Goal: Information Seeking & Learning: Learn about a topic

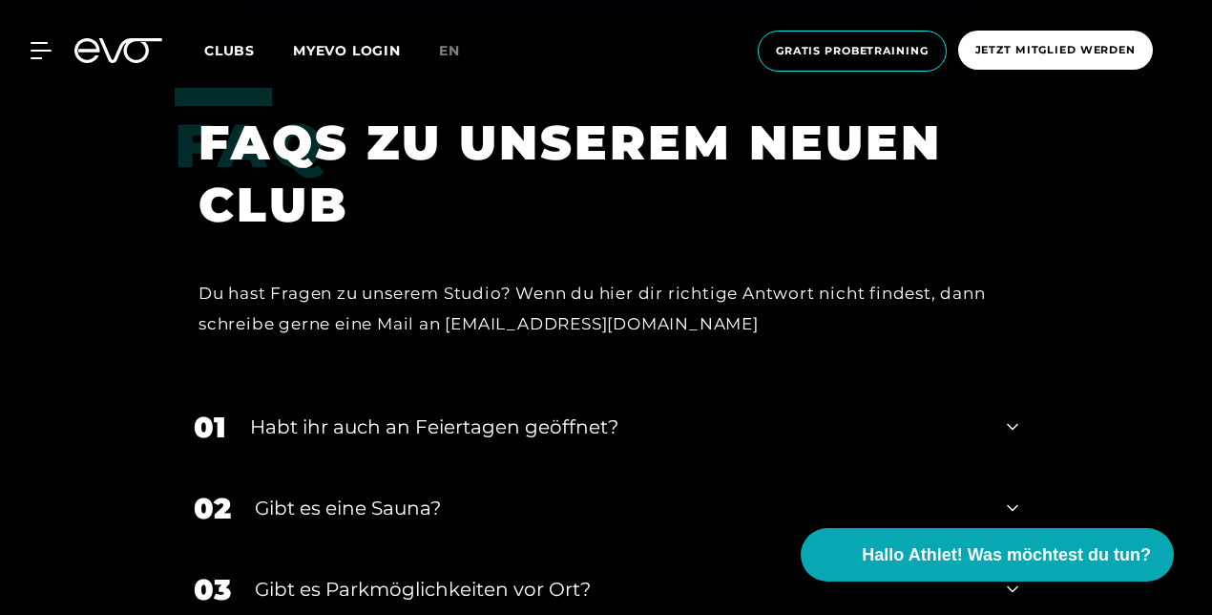
scroll to position [5418, 0]
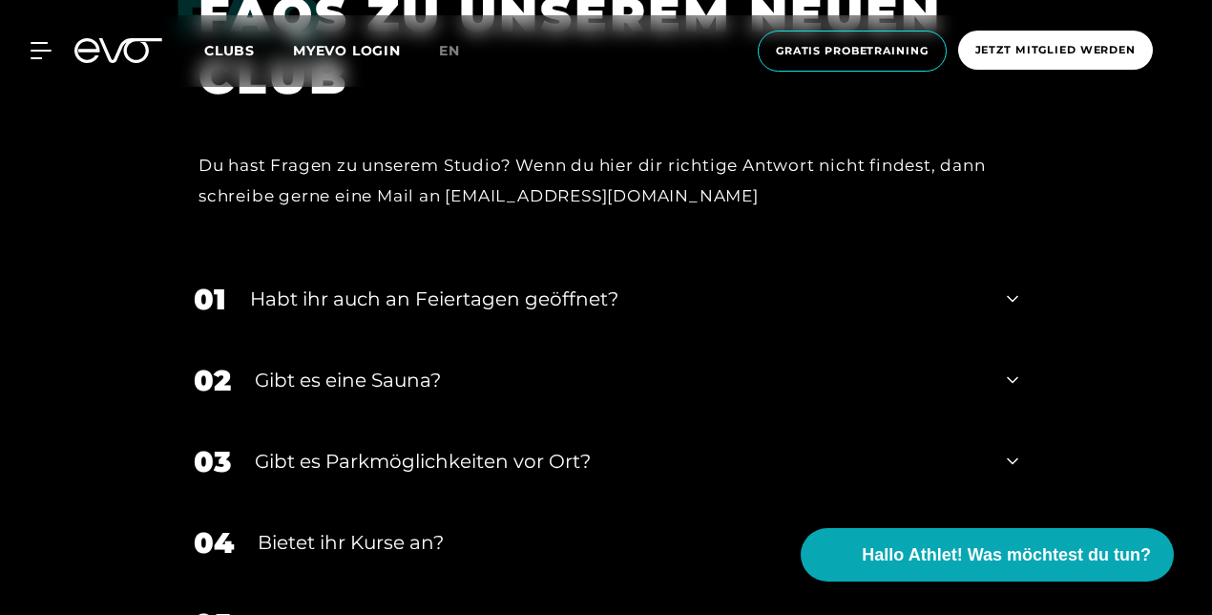
click at [989, 340] on div "02 Gibt es eine Sauna?" at bounding box center [606, 380] width 863 height 81
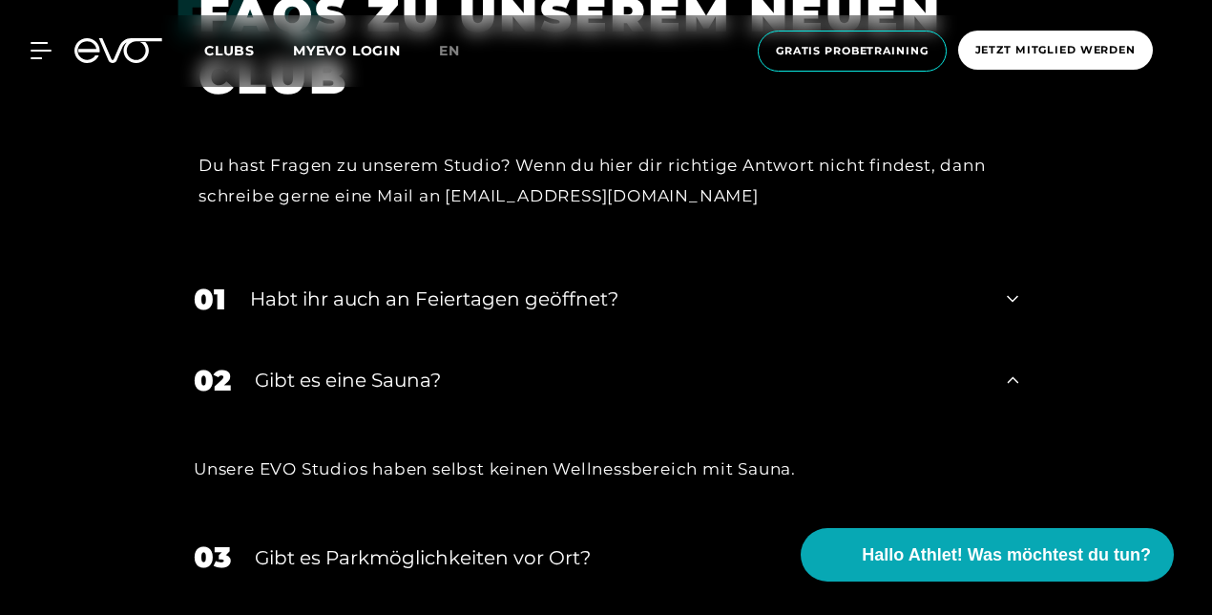
click at [989, 340] on div "02 Gibt es eine Sauna?" at bounding box center [606, 380] width 863 height 81
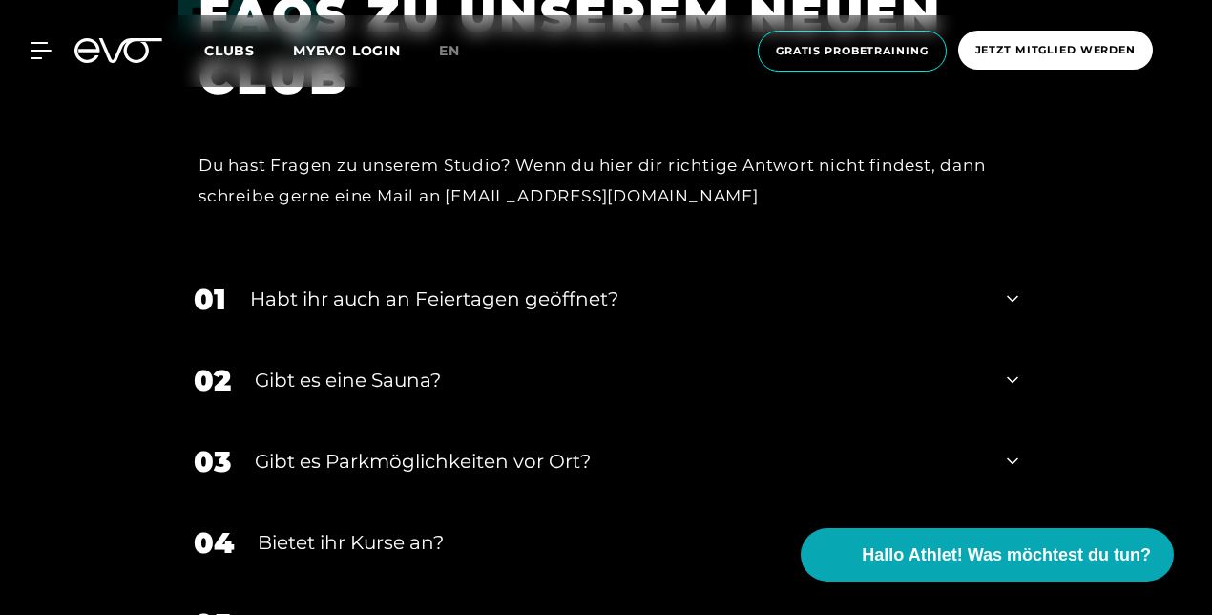
click at [554, 447] on div "Gibt es Parkmöglichkeiten vor Ort?" at bounding box center [619, 461] width 728 height 29
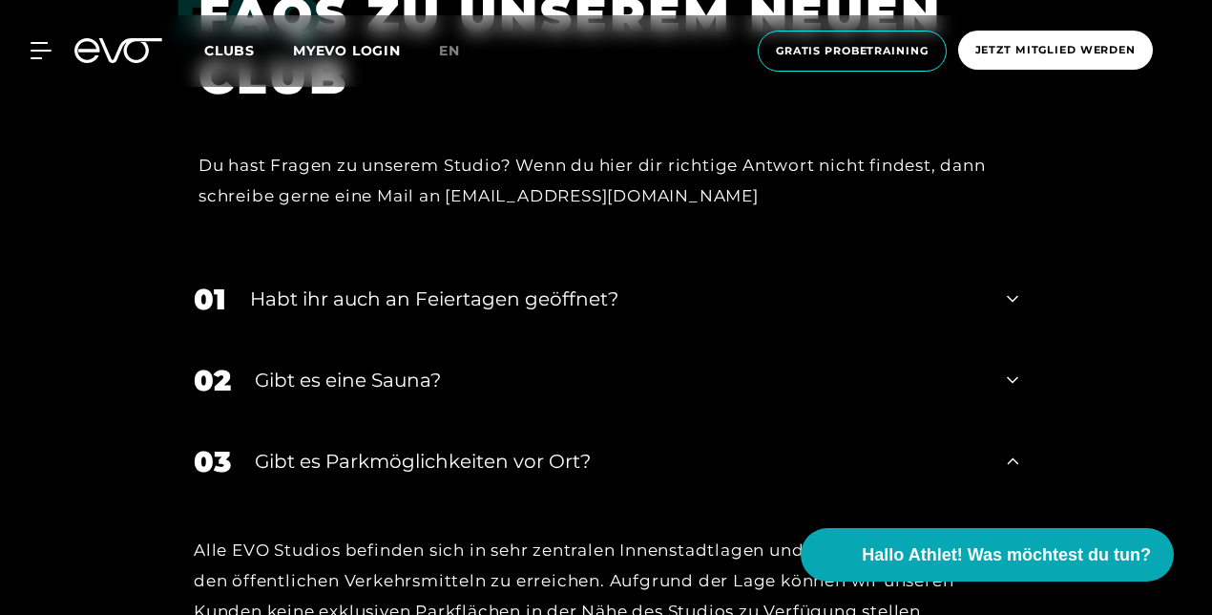
click at [538, 447] on div "Gibt es Parkmöglichkeiten vor Ort?" at bounding box center [619, 461] width 728 height 29
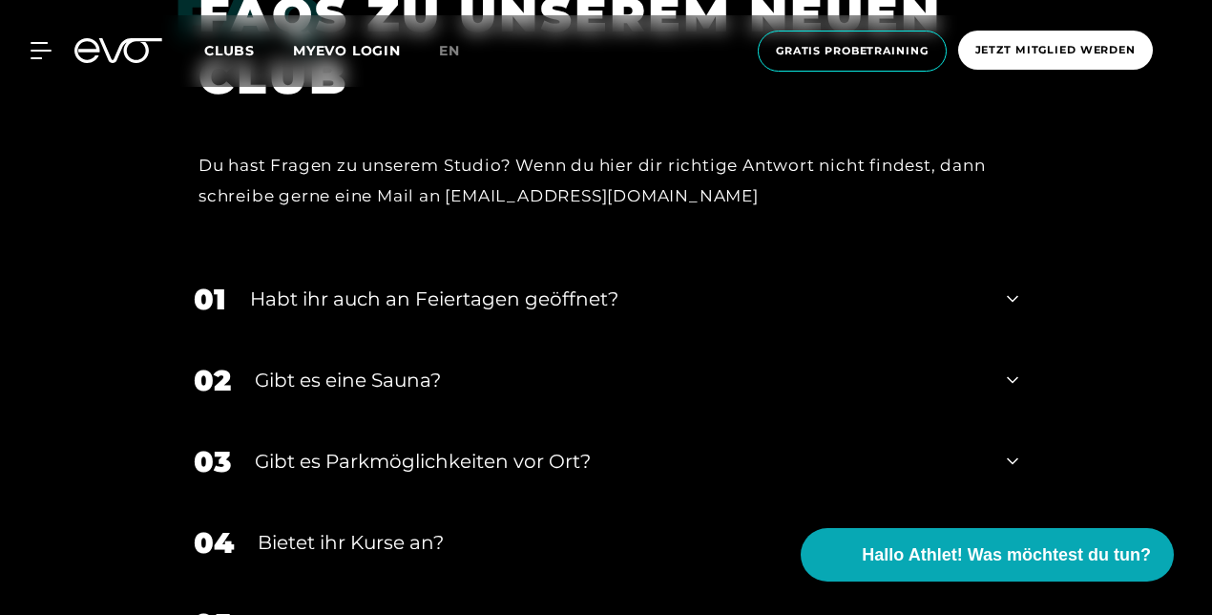
click at [466, 528] on div "Bietet ihr Kurse an?" at bounding box center [621, 542] width 726 height 29
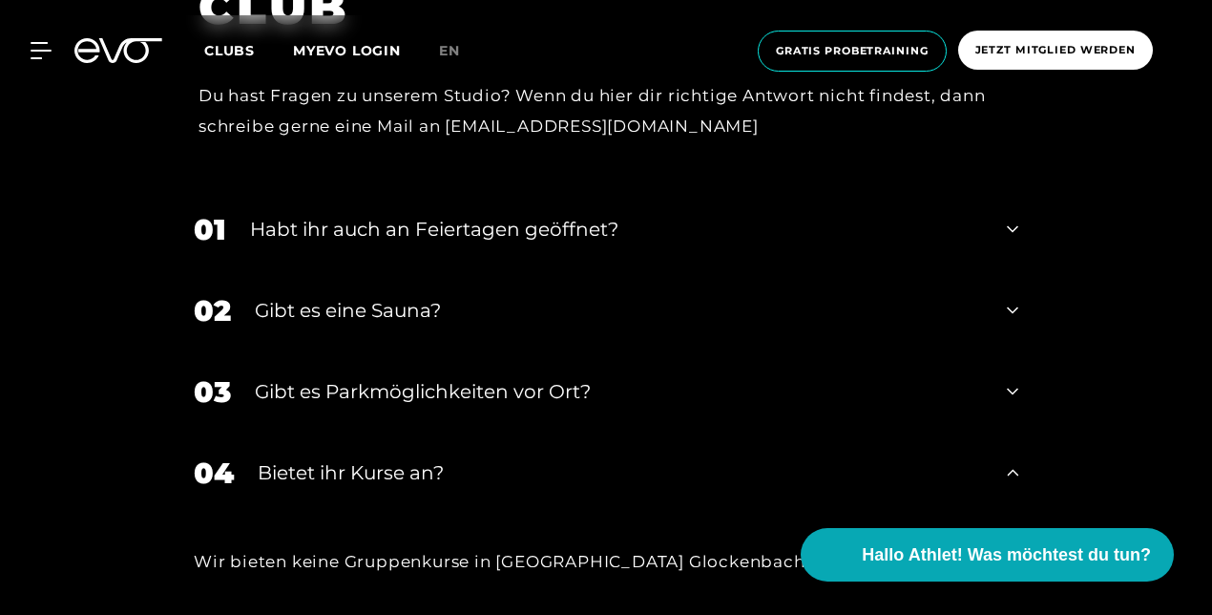
scroll to position [5487, 0]
click at [443, 459] on div "Bietet ihr Kurse an?" at bounding box center [621, 473] width 726 height 29
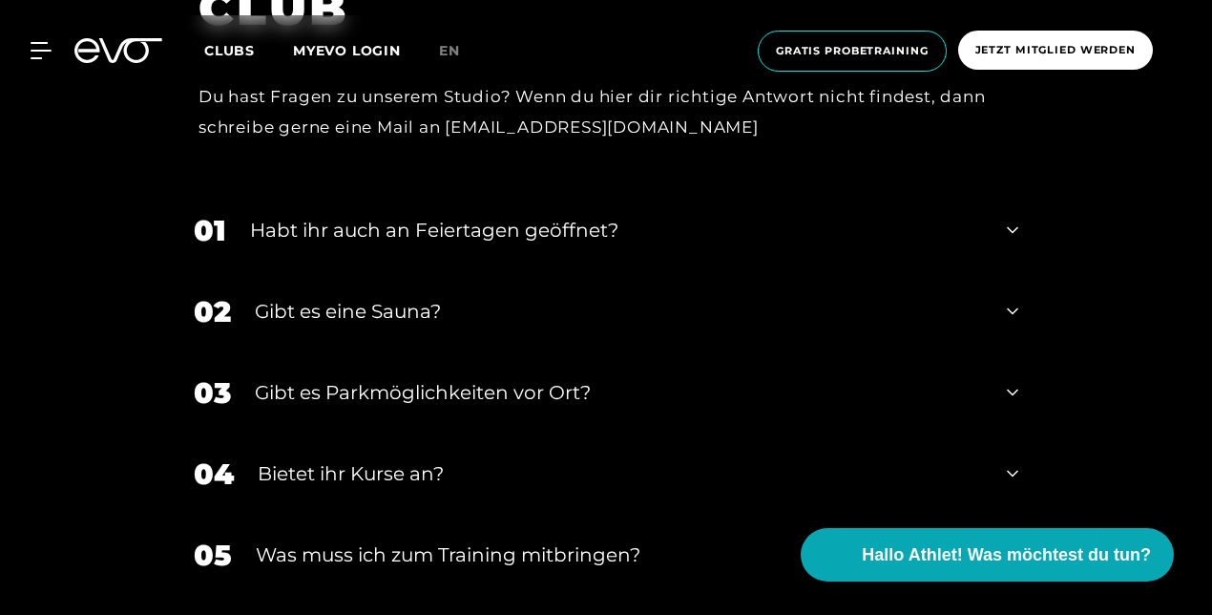
click at [409, 540] on div "Was muss ich zum Training mitbringen?" at bounding box center [619, 554] width 727 height 29
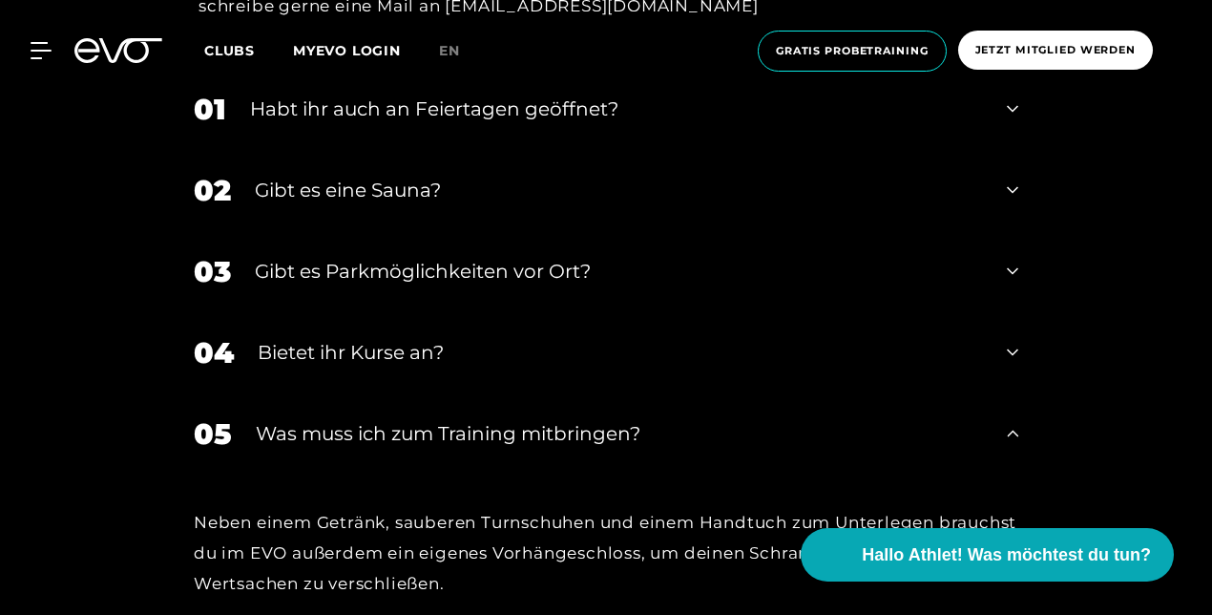
scroll to position [5628, 0]
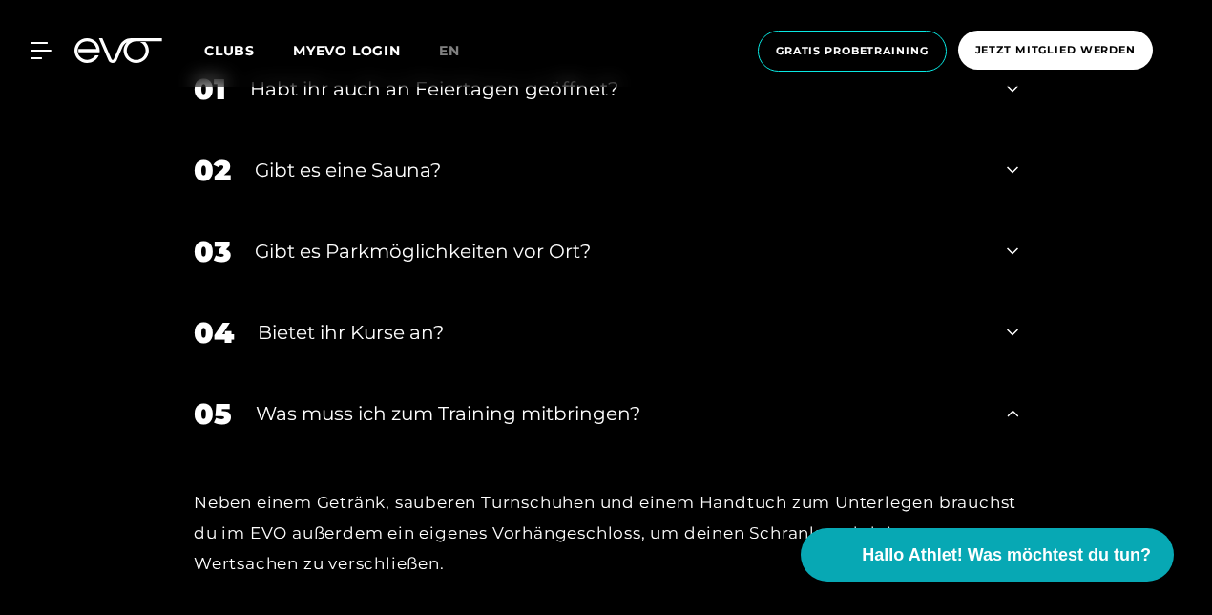
click at [418, 399] on div "Was muss ich zum Training mitbringen?" at bounding box center [619, 413] width 727 height 29
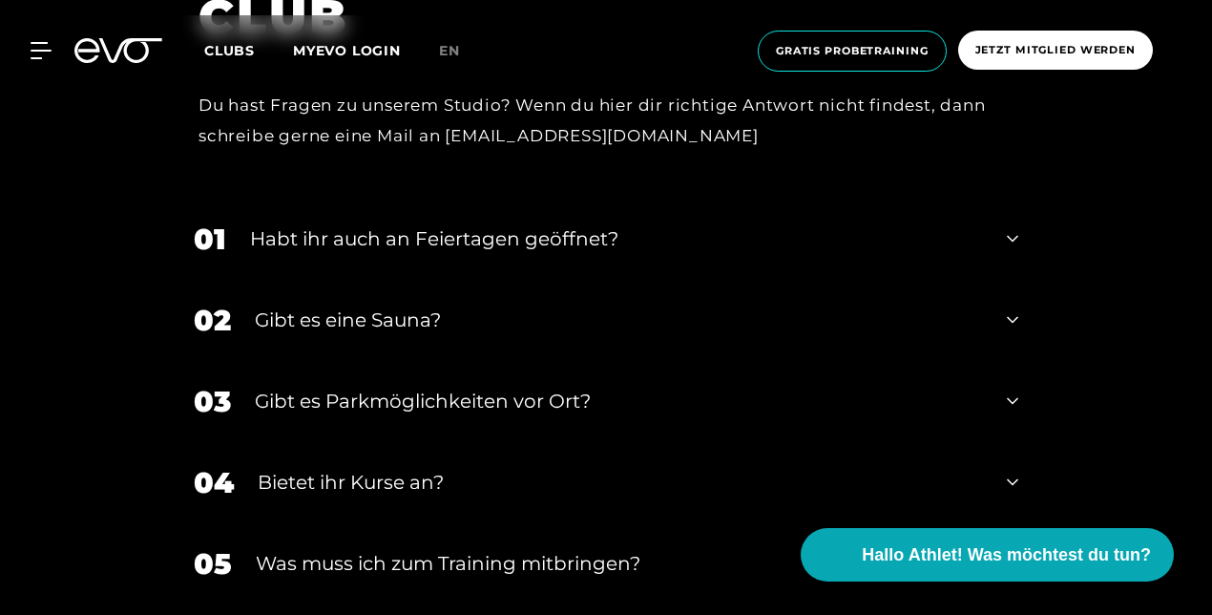
scroll to position [5424, 0]
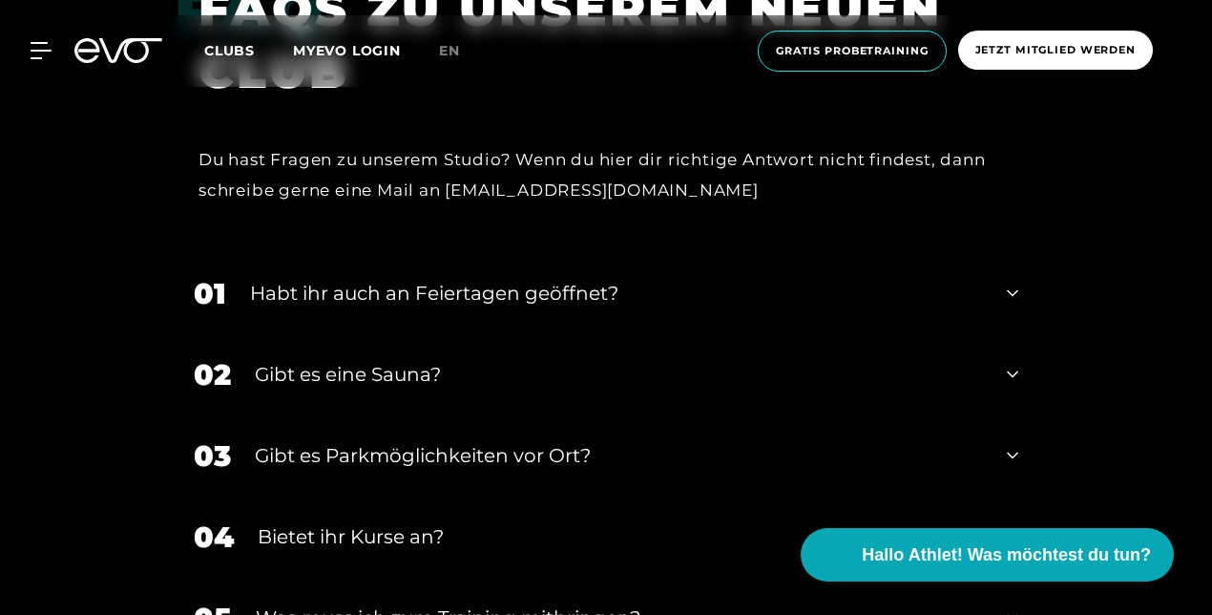
click at [420, 279] on div "Habt ihr auch an Feiertagen geöffnet?" at bounding box center [616, 293] width 733 height 29
